Goal: Information Seeking & Learning: Learn about a topic

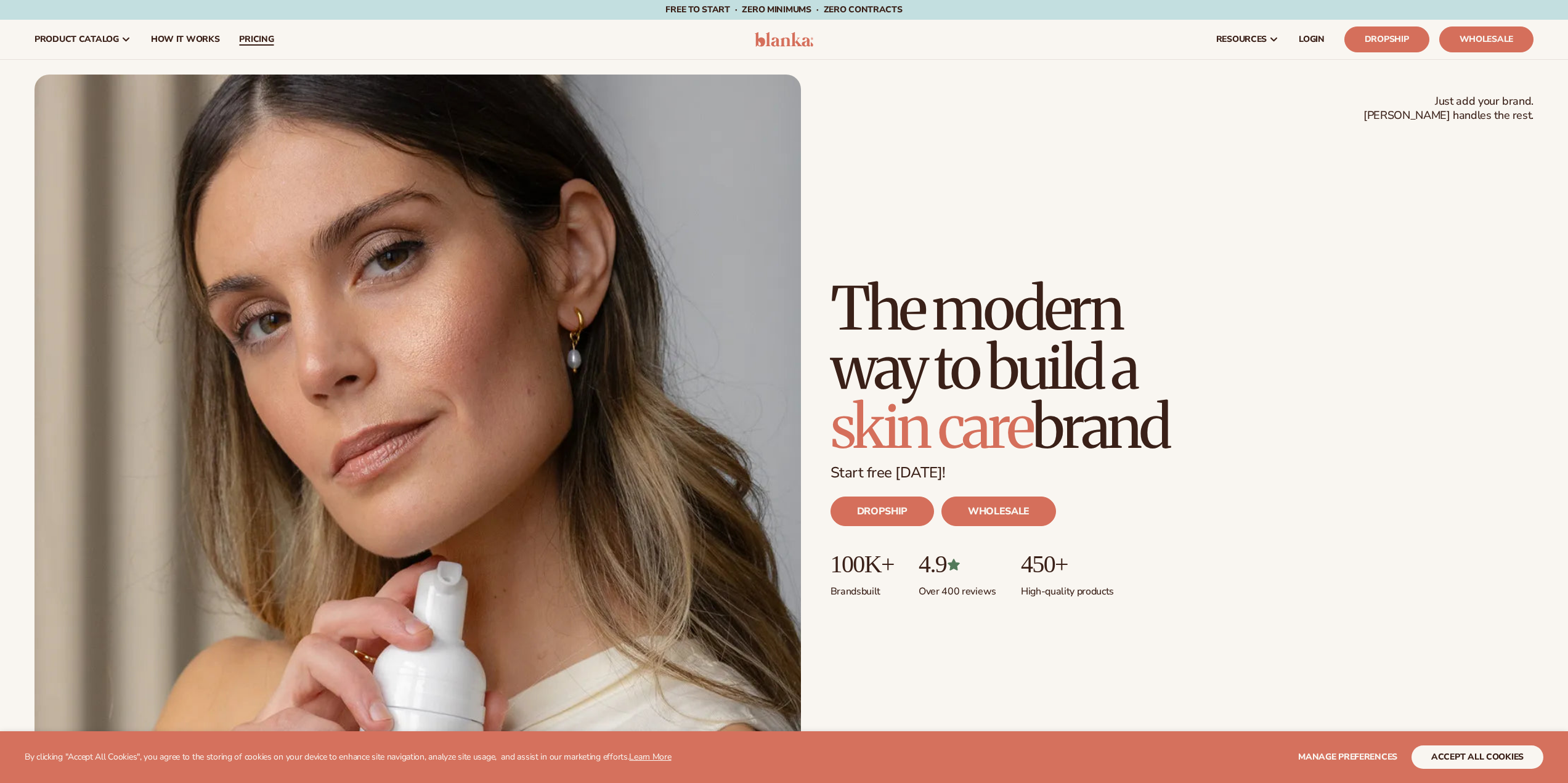
click at [260, 43] on span "pricing" at bounding box center [256, 39] width 35 height 10
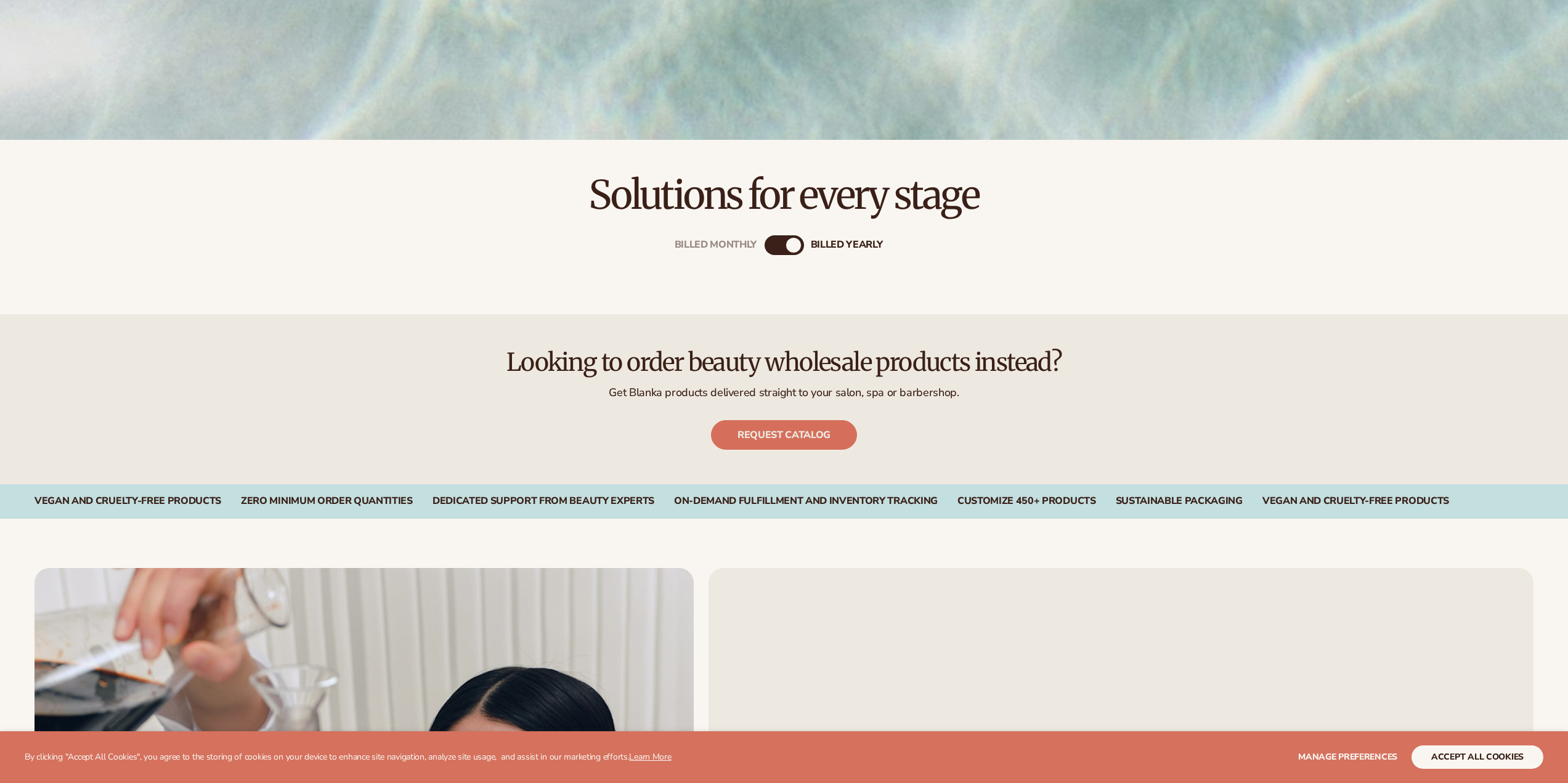
scroll to position [493, 0]
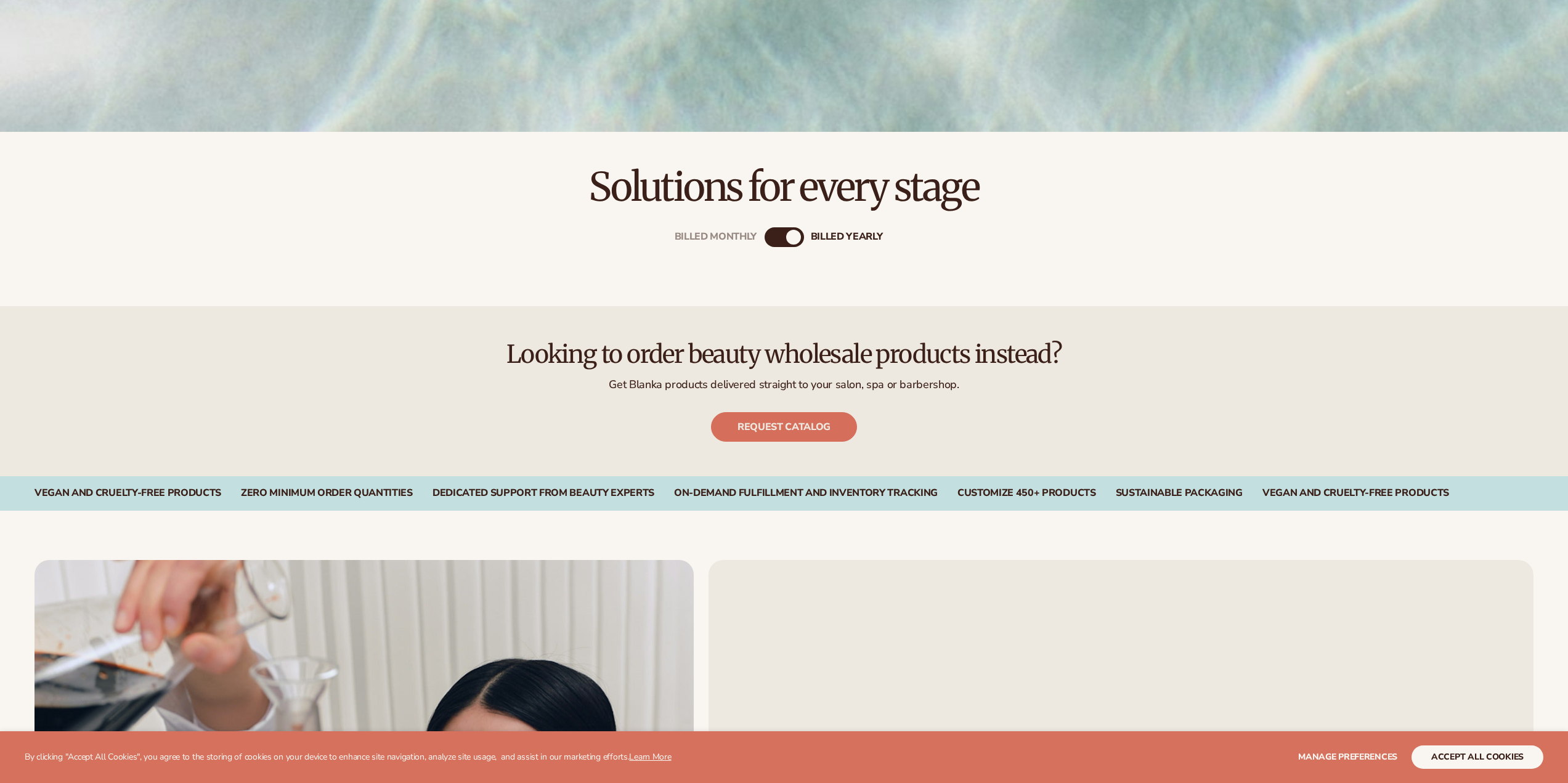
click at [779, 232] on div "Billed Monthly billed Yearly" at bounding box center [784, 237] width 39 height 20
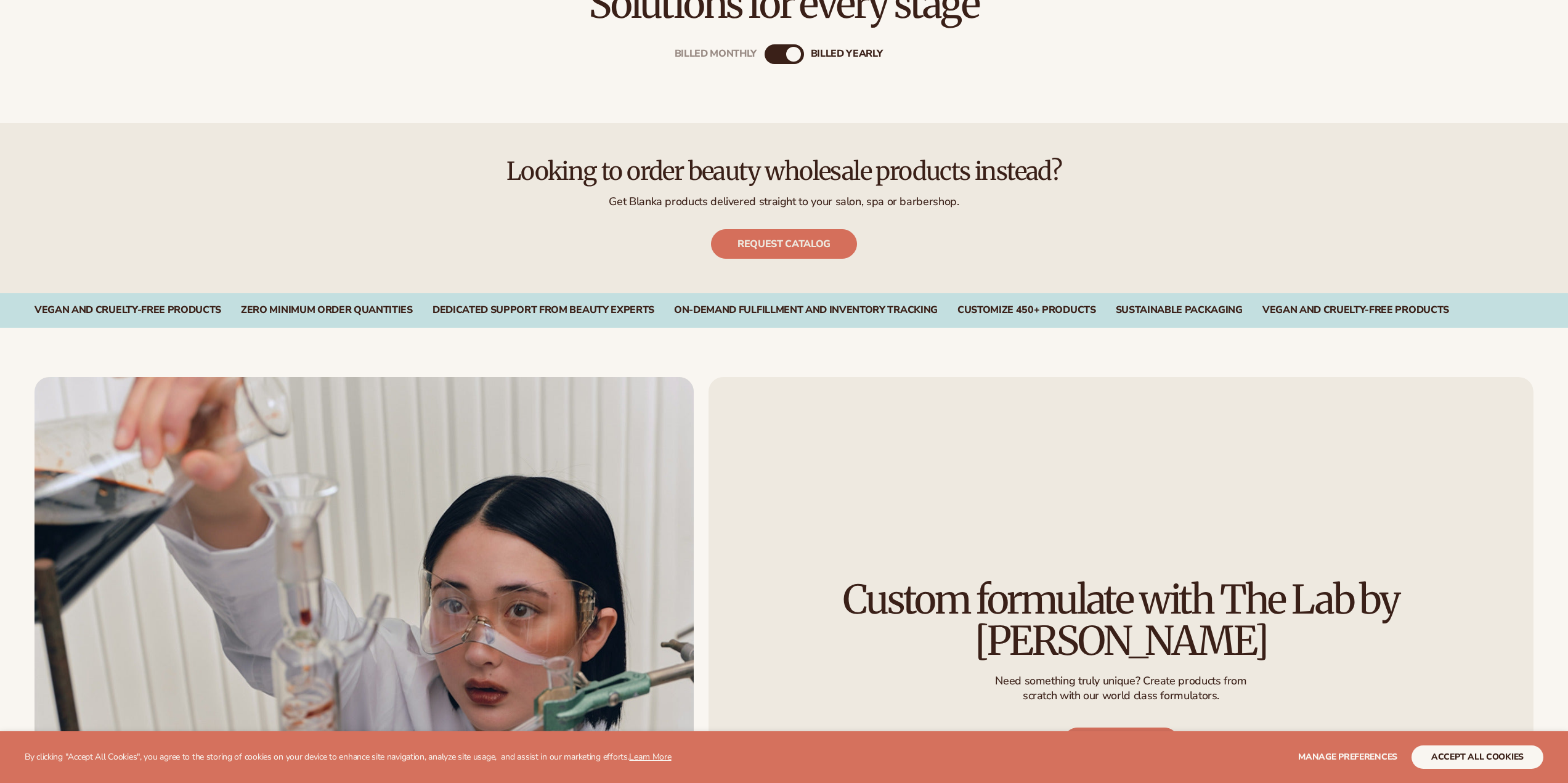
scroll to position [678, 0]
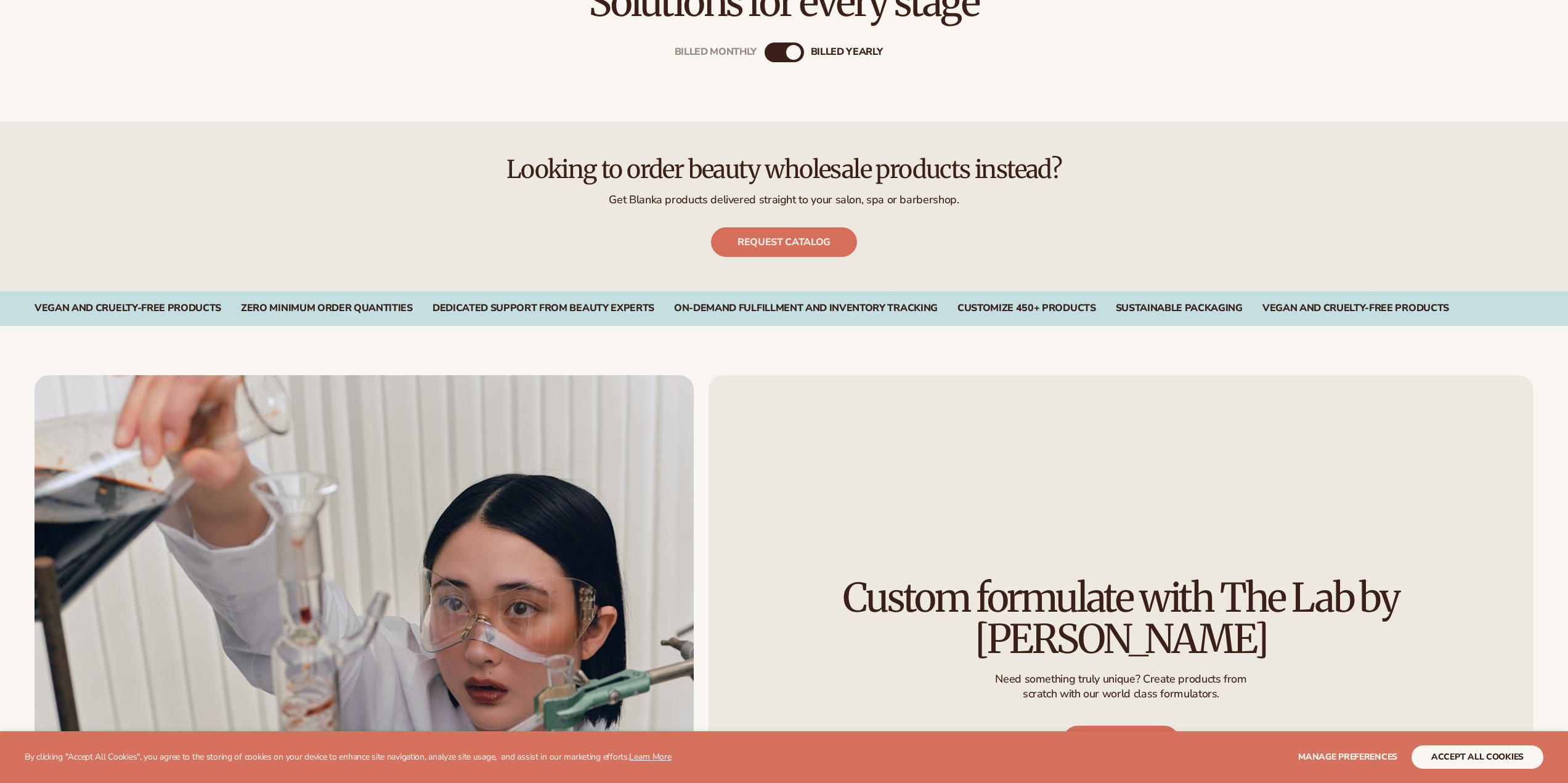
click at [782, 49] on div "Billed Monthly billed Yearly" at bounding box center [784, 52] width 39 height 20
drag, startPoint x: 789, startPoint y: 50, endPoint x: 756, endPoint y: 54, distance: 33.2
click at [764, 54] on div "Billed Monthly billed Yearly" at bounding box center [784, 52] width 39 height 20
click at [762, 93] on div "Billed Monthly billed Yearly" at bounding box center [784, 72] width 794 height 98
click at [721, 58] on div "Billed Monthly" at bounding box center [716, 52] width 83 height 12
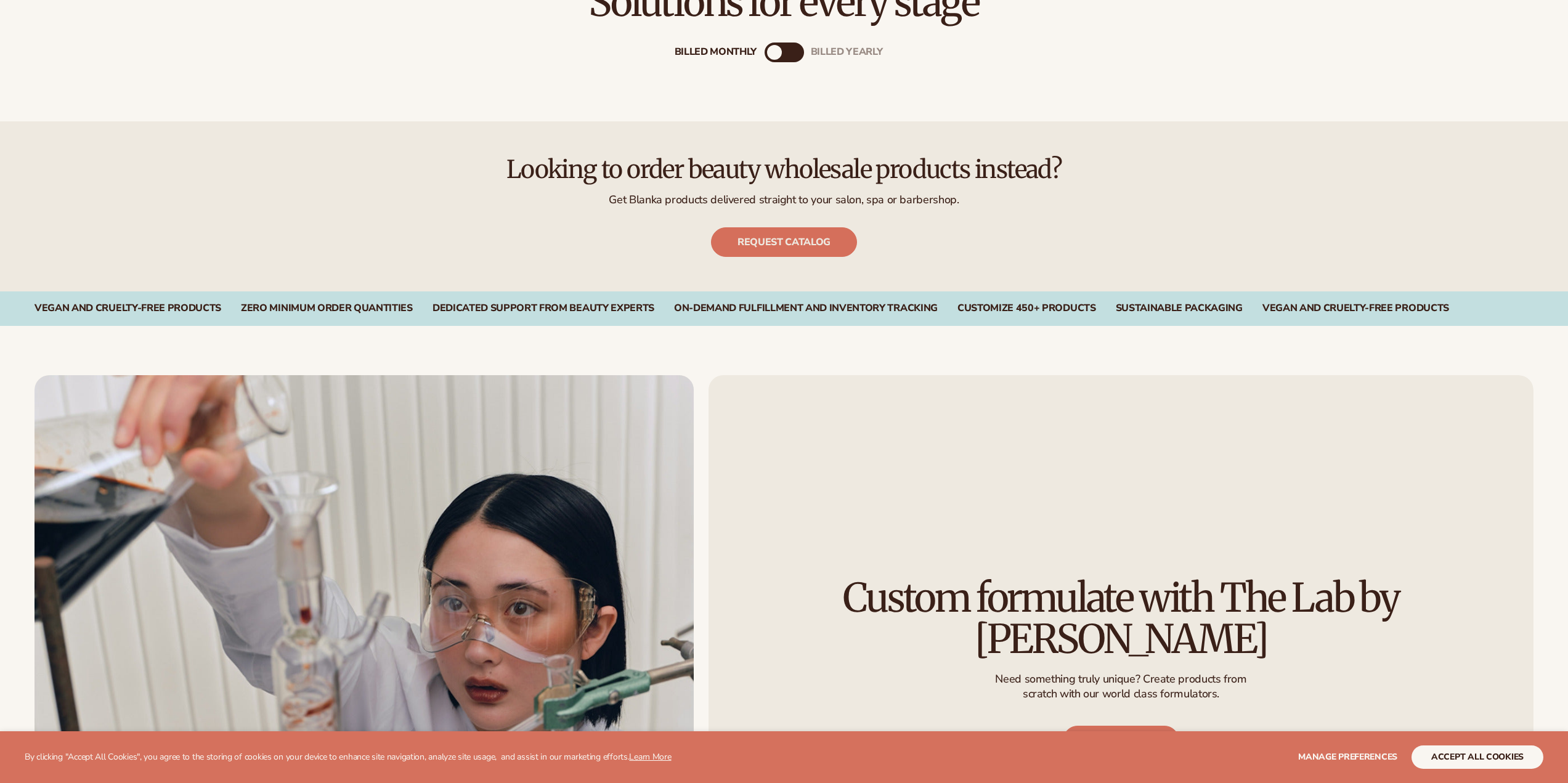
click at [722, 50] on div "Billed Monthly" at bounding box center [716, 52] width 83 height 12
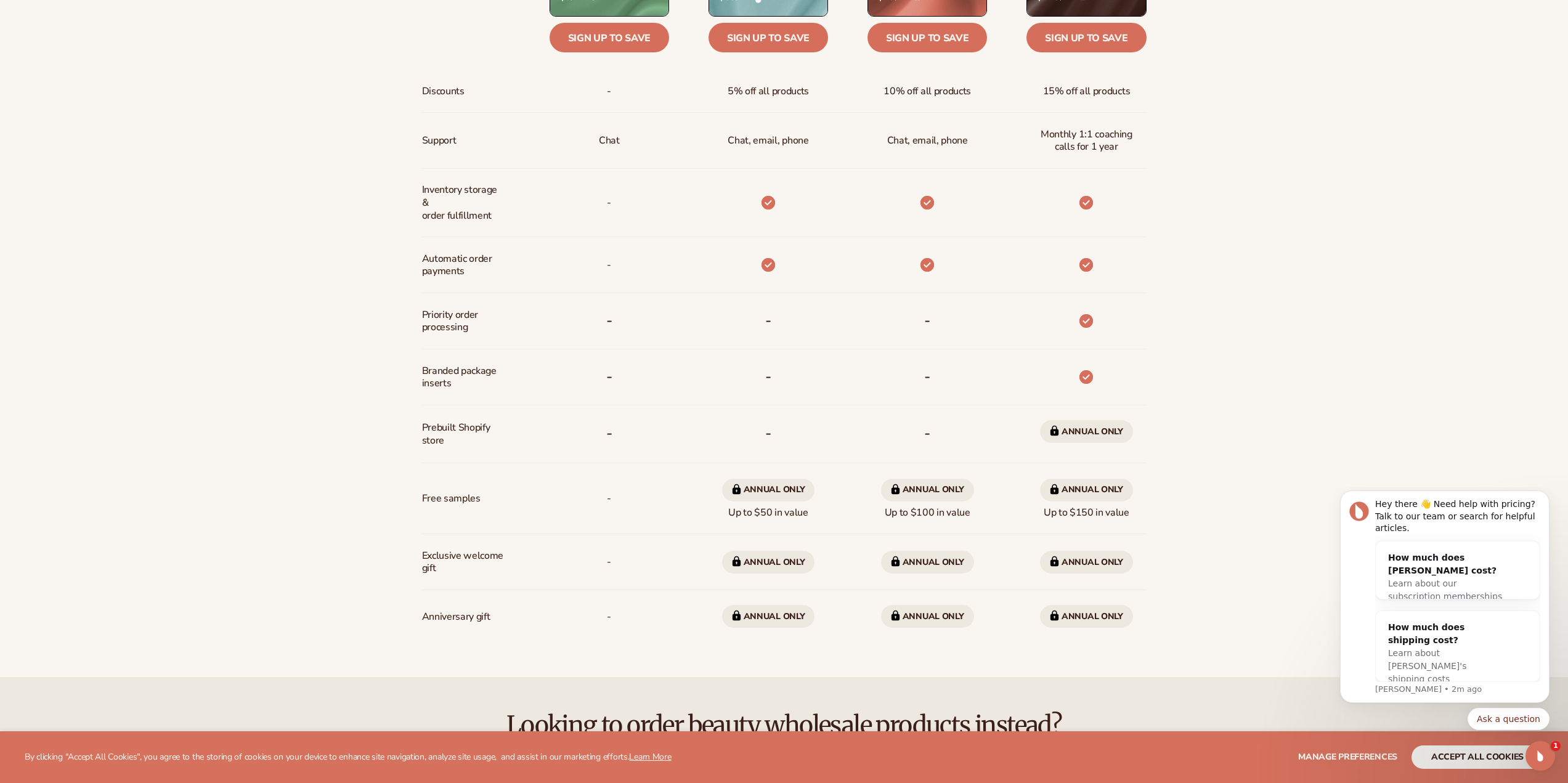
scroll to position [862, 0]
